Goal: Transaction & Acquisition: Book appointment/travel/reservation

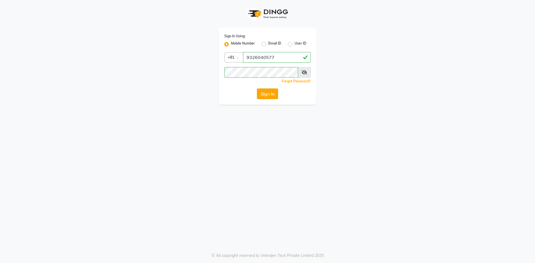
click at [274, 94] on button "Sign In" at bounding box center [267, 94] width 21 height 11
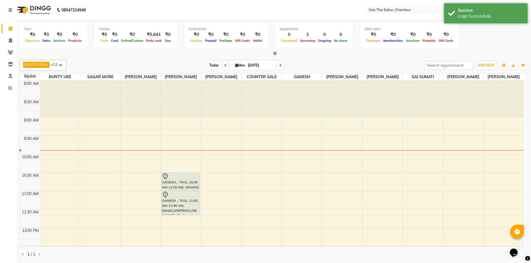
click at [211, 63] on span "Today" at bounding box center [214, 65] width 14 height 9
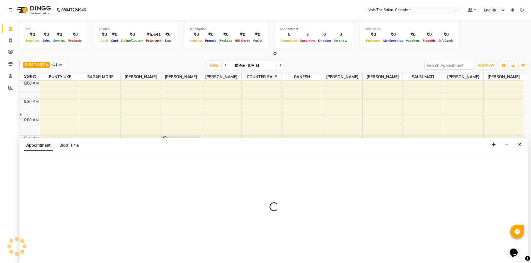
scroll to position [0, 0]
select select "79330"
select select "tentative"
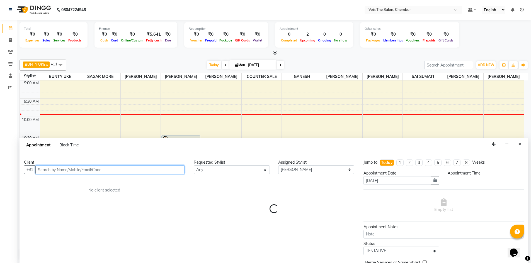
select select "720"
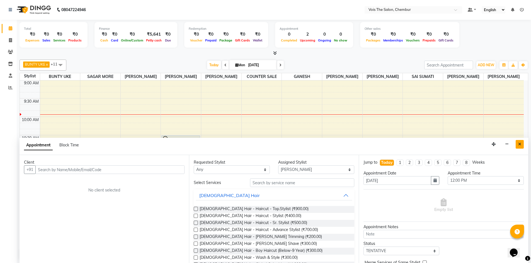
click at [518, 144] on icon "Close" at bounding box center [519, 144] width 3 height 4
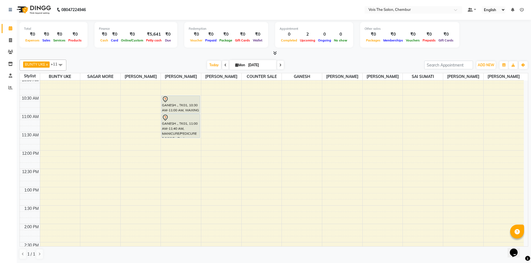
scroll to position [80, 0]
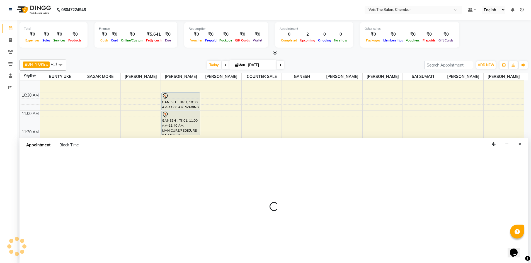
select select "79330"
select select "780"
select select "tentative"
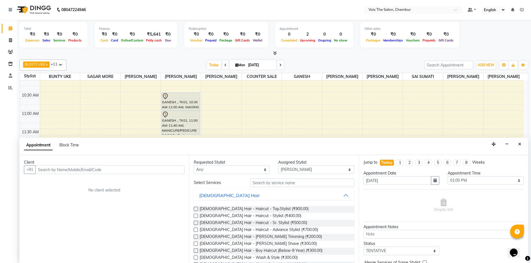
click at [82, 171] on input "text" at bounding box center [109, 169] width 149 height 9
click at [520, 144] on icon "Close" at bounding box center [519, 144] width 3 height 4
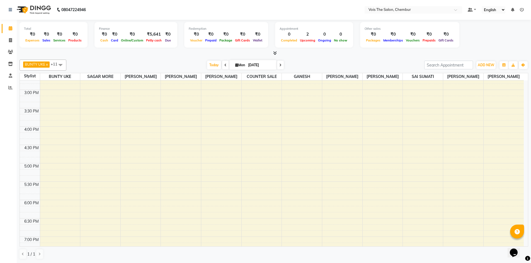
scroll to position [247, 0]
click at [174, 209] on div "8:00 AM 8:30 AM 9:00 AM 9:30 AM 10:00 AM 10:30 AM 11:00 AM 11:30 AM 12:00 PM 12…" at bounding box center [272, 108] width 504 height 551
select select "79330"
select select "1080"
select select "tentative"
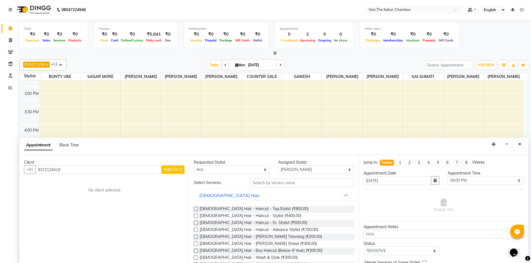
type input "9372124019"
click at [168, 172] on span "Add Client" at bounding box center [173, 169] width 19 height 5
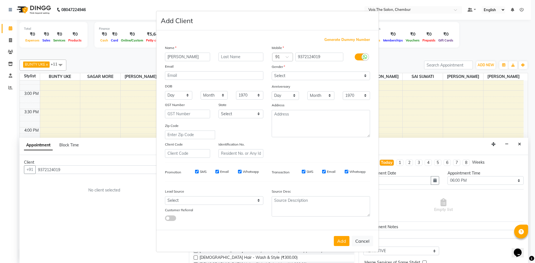
click at [169, 57] on input "[PERSON_NAME]" at bounding box center [187, 57] width 45 height 9
type input "[PERSON_NAME]"
click at [238, 57] on input "text" at bounding box center [240, 57] width 45 height 9
click at [223, 57] on input "[PERSON_NAME]" at bounding box center [240, 57] width 45 height 9
type input "[PERSON_NAME]"
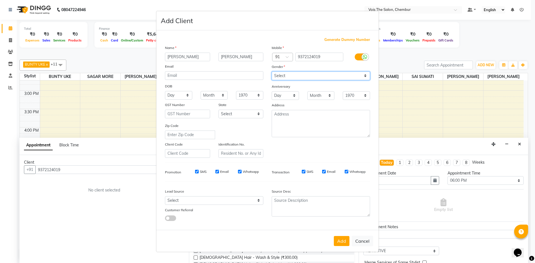
click at [314, 74] on select "Select [DEMOGRAPHIC_DATA] [DEMOGRAPHIC_DATA] Other Prefer Not To Say" at bounding box center [321, 76] width 98 height 9
select select "[DEMOGRAPHIC_DATA]"
click at [272, 72] on select "Select [DEMOGRAPHIC_DATA] [DEMOGRAPHIC_DATA] Other Prefer Not To Say" at bounding box center [321, 76] width 98 height 9
click at [339, 240] on button "Add" at bounding box center [342, 241] width 16 height 10
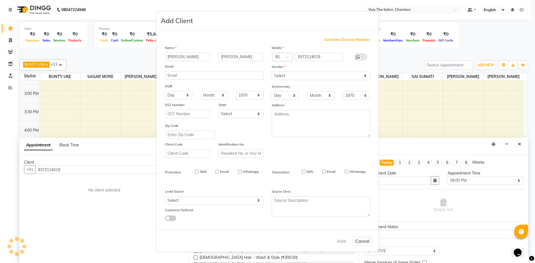
select select
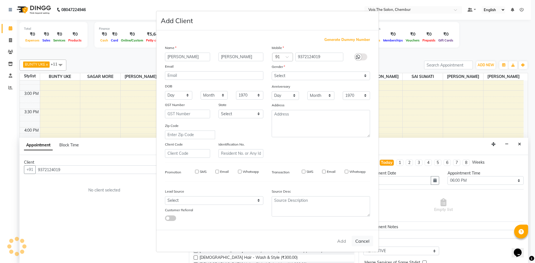
select select
checkbox input "false"
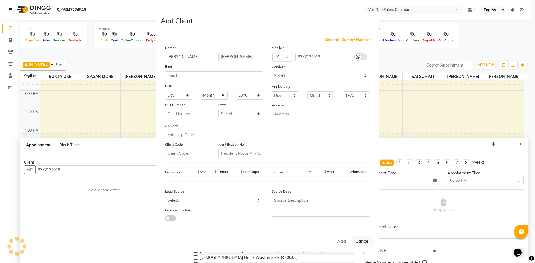
checkbox input "false"
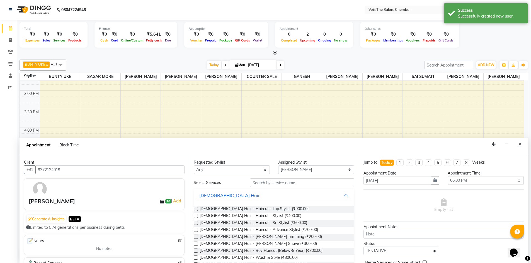
click at [107, 197] on div at bounding box center [107, 189] width 159 height 16
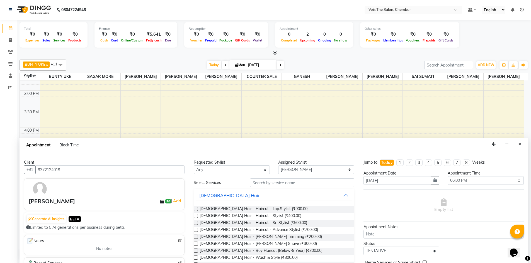
click at [73, 197] on div at bounding box center [107, 189] width 159 height 16
click at [205, 169] on select "Any admin BUNTY UKE COUNTER SALE [PERSON_NAME] [PERSON_NAME] [PERSON_NAME] MORE…" at bounding box center [232, 169] width 76 height 9
click at [276, 182] on input "text" at bounding box center [302, 183] width 104 height 9
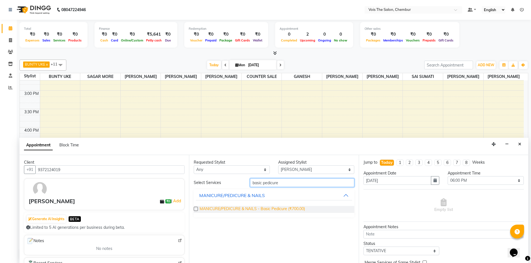
type input "basic pedicure"
click at [285, 211] on span "MANICURE/PEDICURE & NAILS - Basic Pedicure (₹700.00)" at bounding box center [251, 209] width 105 height 7
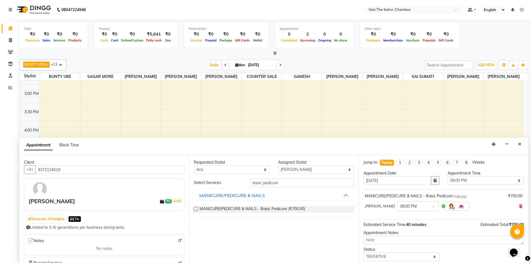
click at [317, 210] on div "MANICURE/PEDICURE & NAILS - Basic Pedicure (₹700.00)" at bounding box center [274, 209] width 160 height 7
click at [316, 208] on div "MANICURE/PEDICURE & NAILS - Basic Pedicure (₹700.00)" at bounding box center [274, 209] width 160 height 7
click at [272, 210] on span "MANICURE/PEDICURE & NAILS - Basic Pedicure (₹700.00)" at bounding box center [251, 209] width 105 height 7
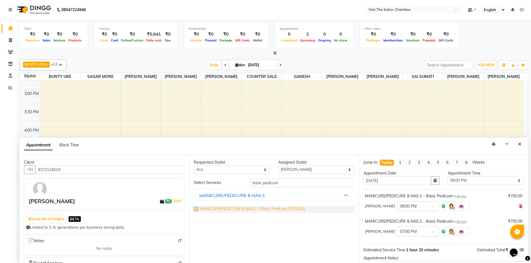
checkbox input "false"
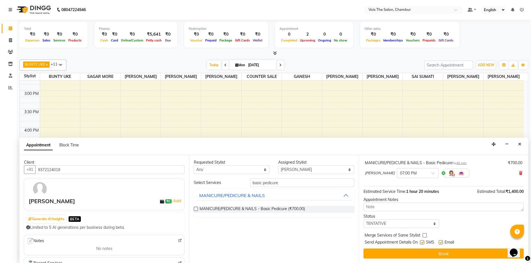
click at [439, 241] on label at bounding box center [441, 242] width 4 height 4
click at [439, 241] on input "checkbox" at bounding box center [441, 243] width 4 height 4
checkbox input "false"
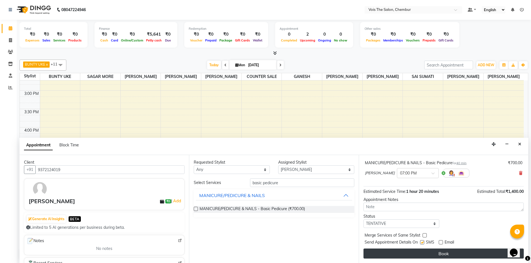
click at [441, 254] on button "Book" at bounding box center [443, 254] width 160 height 10
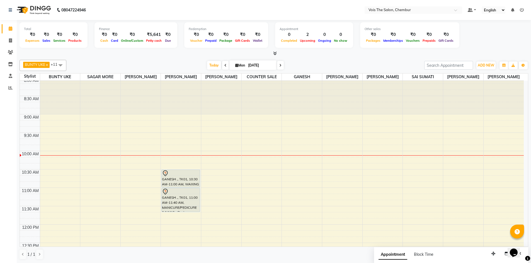
scroll to position [3, 0]
click at [278, 64] on span at bounding box center [280, 65] width 7 height 9
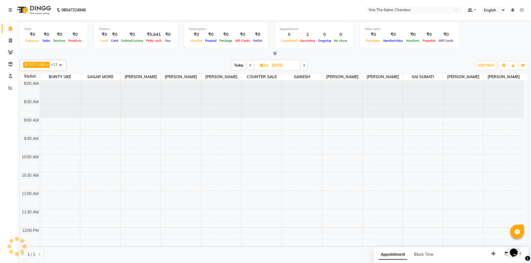
scroll to position [74, 0]
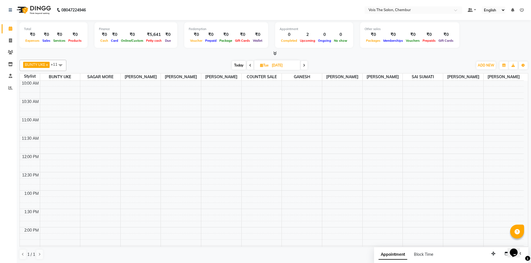
click at [305, 67] on span at bounding box center [304, 65] width 7 height 9
type input "[DATE]"
